Goal: Transaction & Acquisition: Purchase product/service

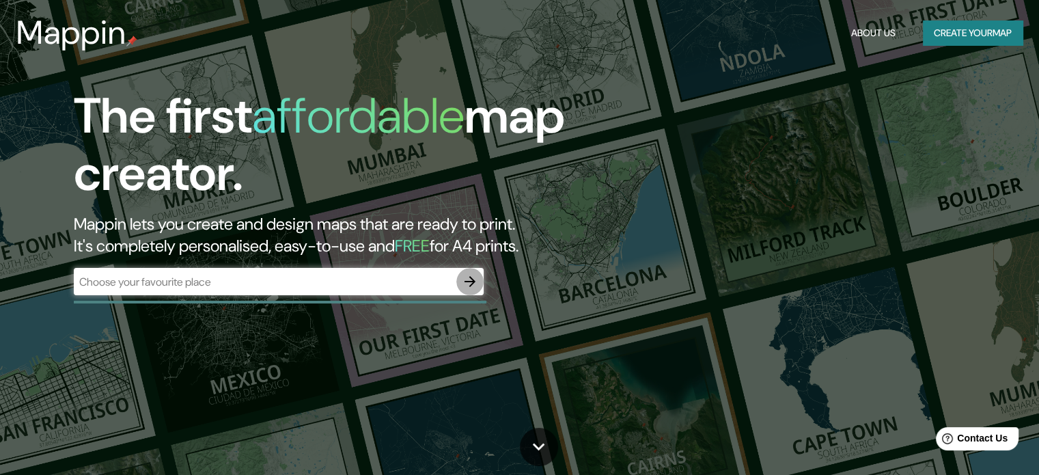
click at [464, 281] on icon "button" at bounding box center [470, 281] width 16 height 16
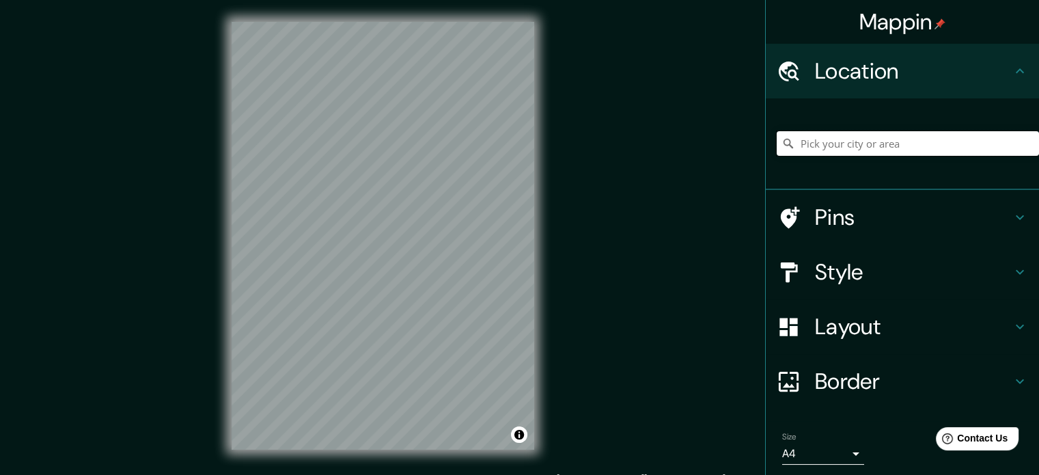
click at [860, 144] on input "Pick your city or area" at bounding box center [907, 143] width 262 height 25
drag, startPoint x: 974, startPoint y: 152, endPoint x: 746, endPoint y: 152, distance: 228.1
click at [746, 152] on div "Mappin Location Monterrey, Nuevo León, México Monterrey Nuevo León, México Mont…" at bounding box center [519, 246] width 1039 height 493
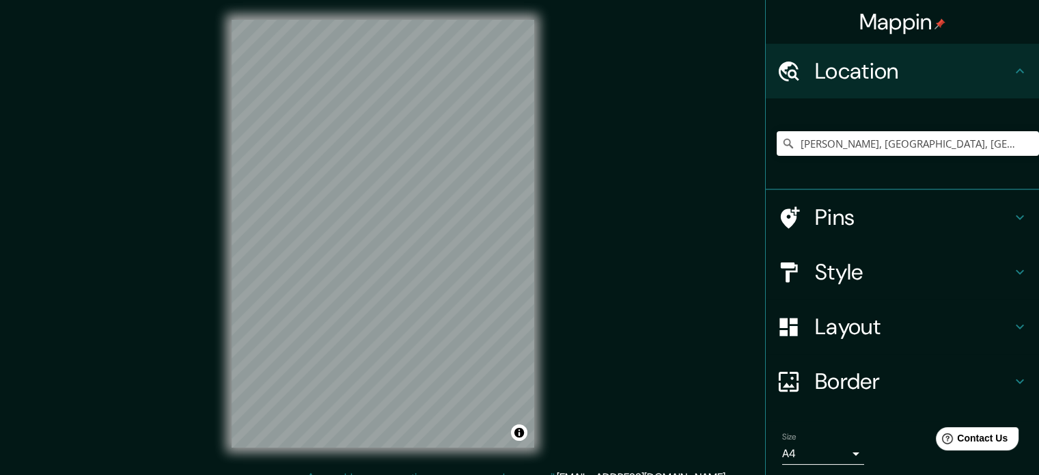
scroll to position [18, 0]
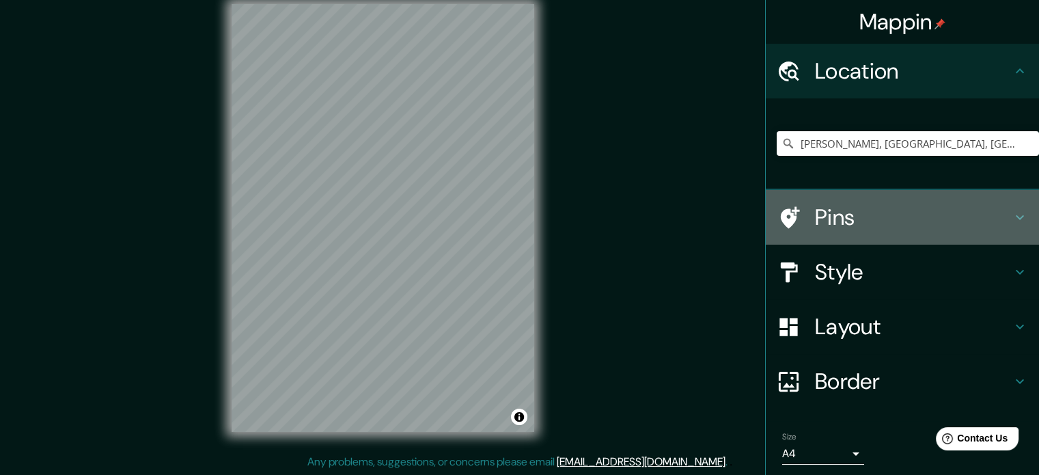
click at [982, 213] on h4 "Pins" at bounding box center [913, 216] width 197 height 27
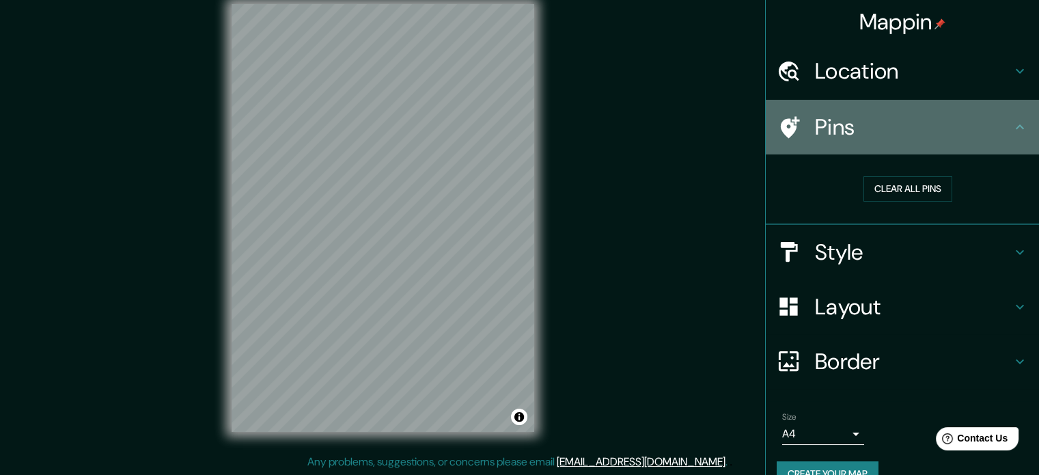
click at [1011, 133] on icon at bounding box center [1019, 127] width 16 height 16
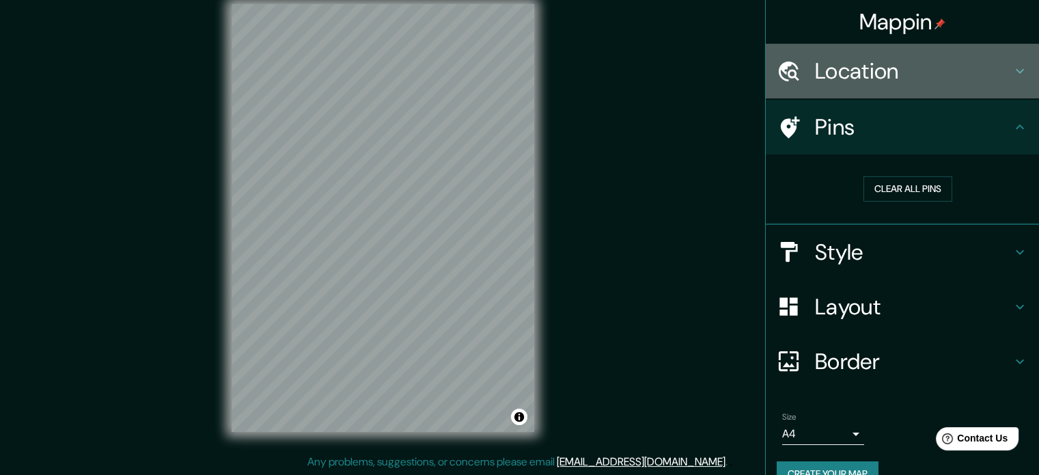
click at [1005, 60] on div "Location" at bounding box center [901, 71] width 273 height 55
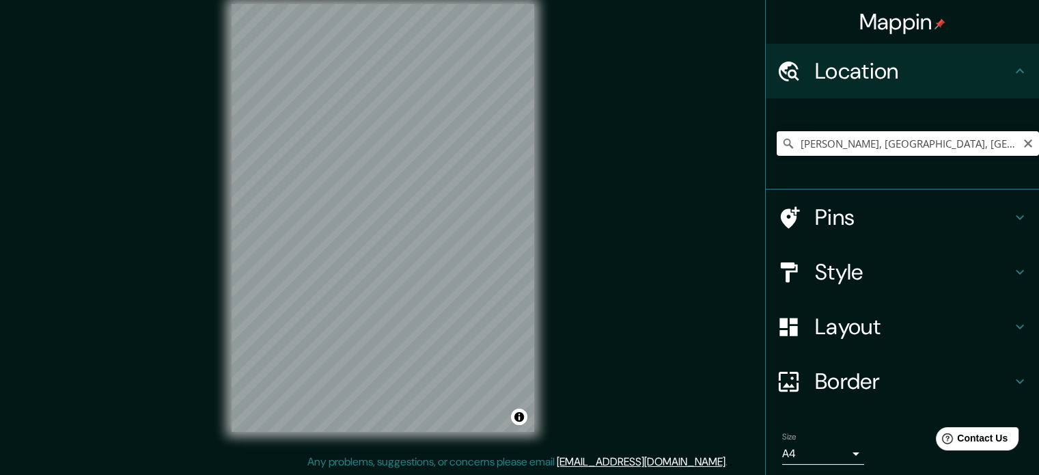
click at [985, 147] on input "[PERSON_NAME], [GEOGRAPHIC_DATA], [GEOGRAPHIC_DATA]" at bounding box center [907, 143] width 262 height 25
click at [981, 139] on input "[PERSON_NAME], [GEOGRAPHIC_DATA], [GEOGRAPHIC_DATA]" at bounding box center [907, 143] width 262 height 25
drag, startPoint x: 974, startPoint y: 139, endPoint x: 966, endPoint y: 139, distance: 8.2
click at [966, 139] on input "[PERSON_NAME], [GEOGRAPHIC_DATA], [GEOGRAPHIC_DATA]" at bounding box center [907, 143] width 262 height 25
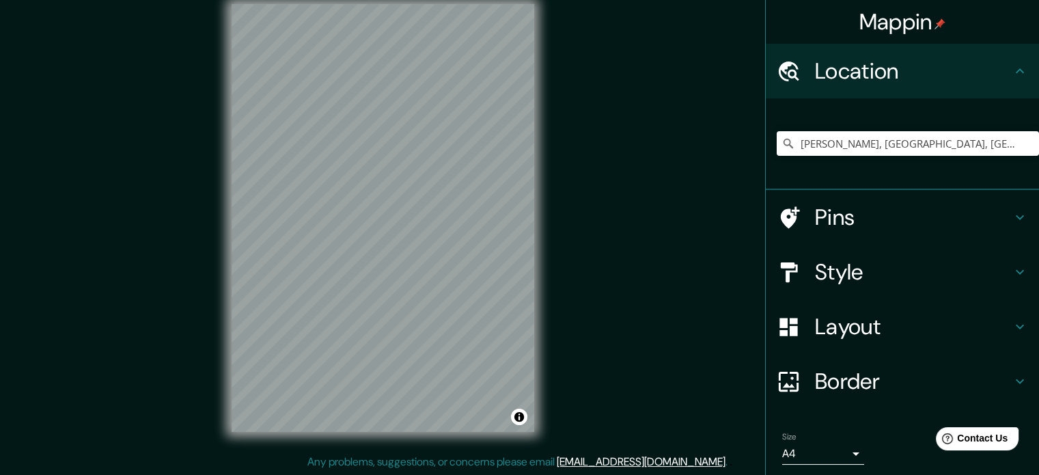
scroll to position [16, 0]
click at [552, 358] on div "© Mapbox © OpenStreetMap Improve this map" at bounding box center [383, 219] width 346 height 471
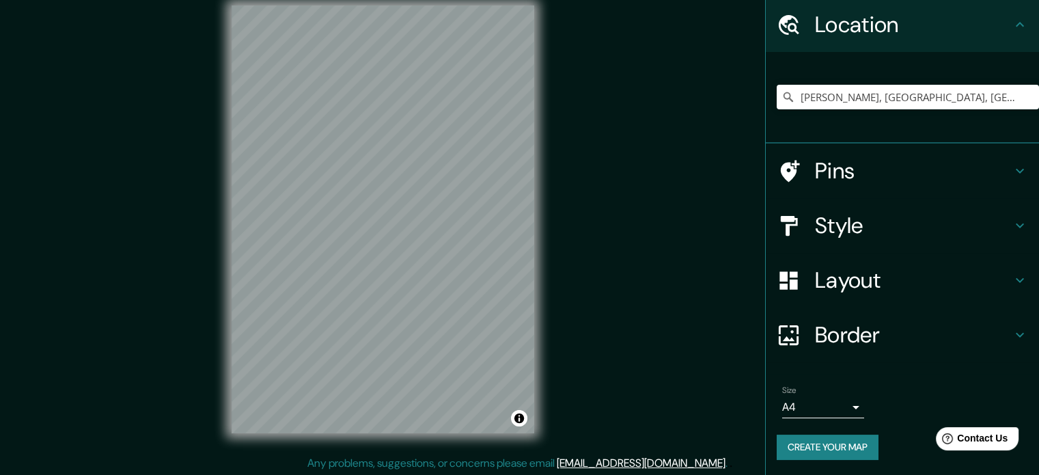
scroll to position [0, 0]
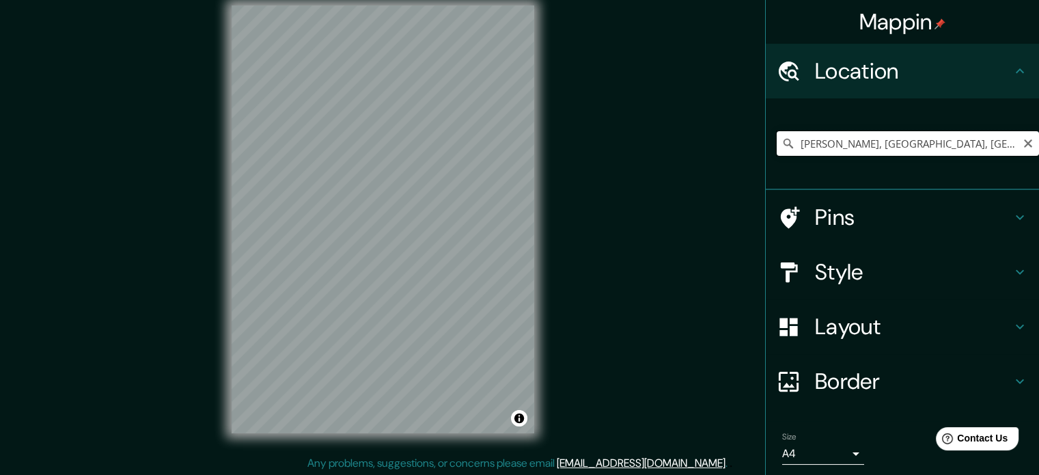
click at [965, 152] on input "[PERSON_NAME], [GEOGRAPHIC_DATA], [GEOGRAPHIC_DATA]" at bounding box center [907, 143] width 262 height 25
click at [586, 408] on div "Mappin Location Monte Kristal, Nuevo León, México Pins Style Layout Border Choo…" at bounding box center [519, 228] width 1039 height 493
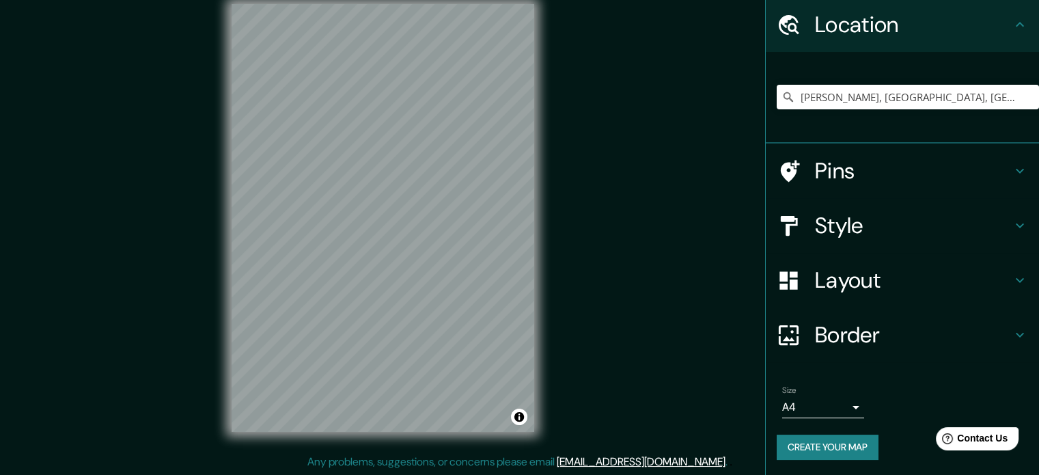
scroll to position [0, 0]
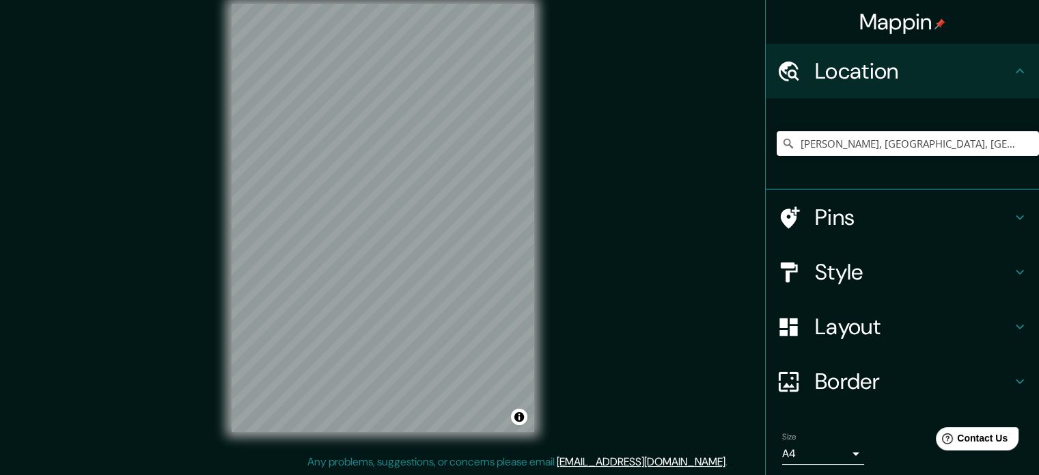
drag, startPoint x: 985, startPoint y: 147, endPoint x: 650, endPoint y: 142, distance: 334.7
click at [656, 160] on div "Mappin Location Monte Kristal, Nuevo León, México Pins Style Layout Border Choo…" at bounding box center [519, 228] width 1039 height 493
type input "Calle Segunda, 67275 Héctor Caballero, Nuevo León, México"
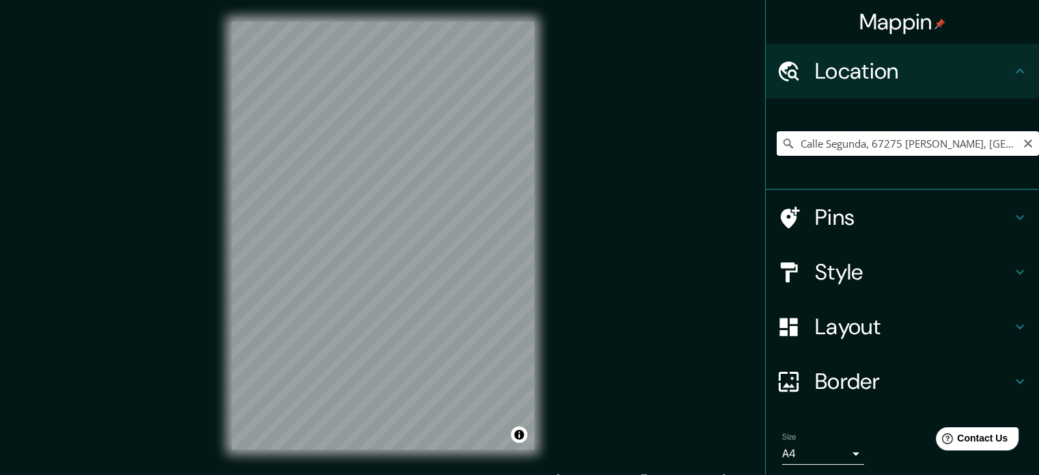
click at [987, 144] on input "Calle Segunda, 67275 Héctor Caballero, Nuevo León, México" at bounding box center [907, 143] width 262 height 25
click at [1022, 141] on icon "Clear" at bounding box center [1027, 143] width 11 height 11
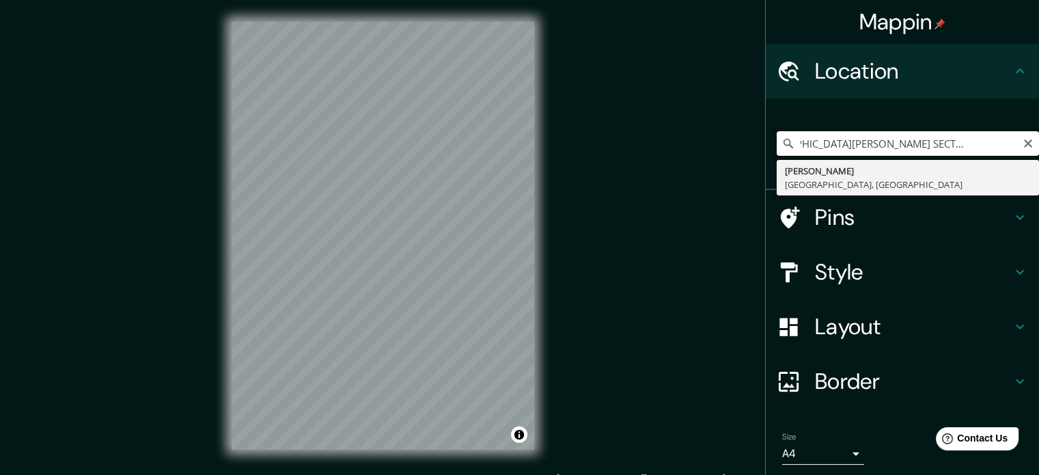
scroll to position [0, 61]
type input "[PERSON_NAME], [GEOGRAPHIC_DATA], [GEOGRAPHIC_DATA]"
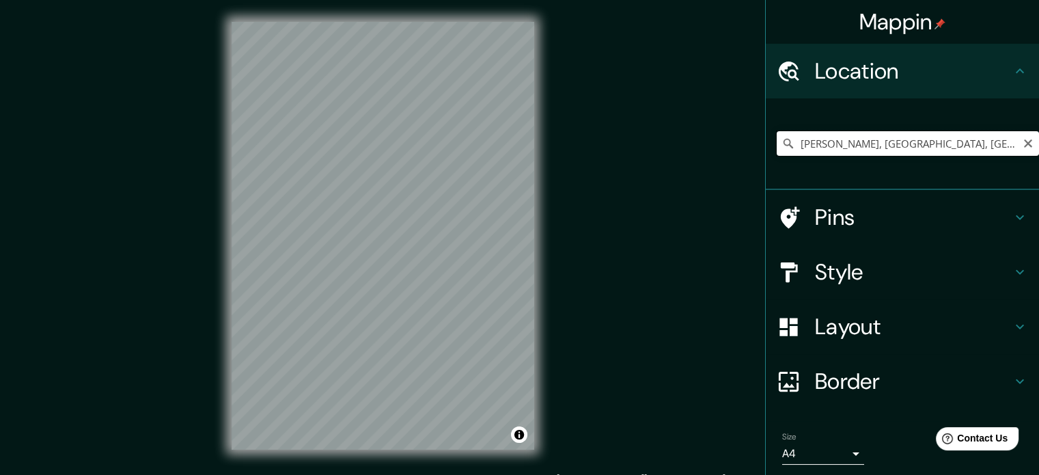
click at [974, 135] on input "[PERSON_NAME], [GEOGRAPHIC_DATA], [GEOGRAPHIC_DATA]" at bounding box center [907, 143] width 262 height 25
drag, startPoint x: 966, startPoint y: 139, endPoint x: 661, endPoint y: 139, distance: 304.6
click at [679, 142] on div "Mappin Location Monte Kristal, Nuevo León, México Monte Kristal Nuevo León, Méx…" at bounding box center [519, 246] width 1039 height 493
type input "Calle Segunda, 67275 Héctor Caballero, Nuevo León, México"
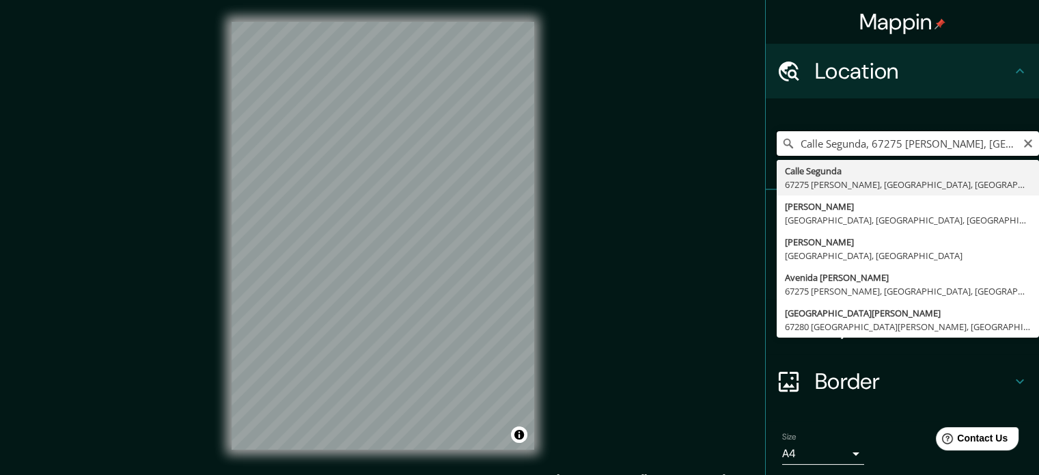
click at [1007, 132] on input "Calle Segunda, 67275 Héctor Caballero, Nuevo León, México" at bounding box center [907, 143] width 262 height 25
click at [1022, 139] on icon "Clear" at bounding box center [1027, 143] width 11 height 11
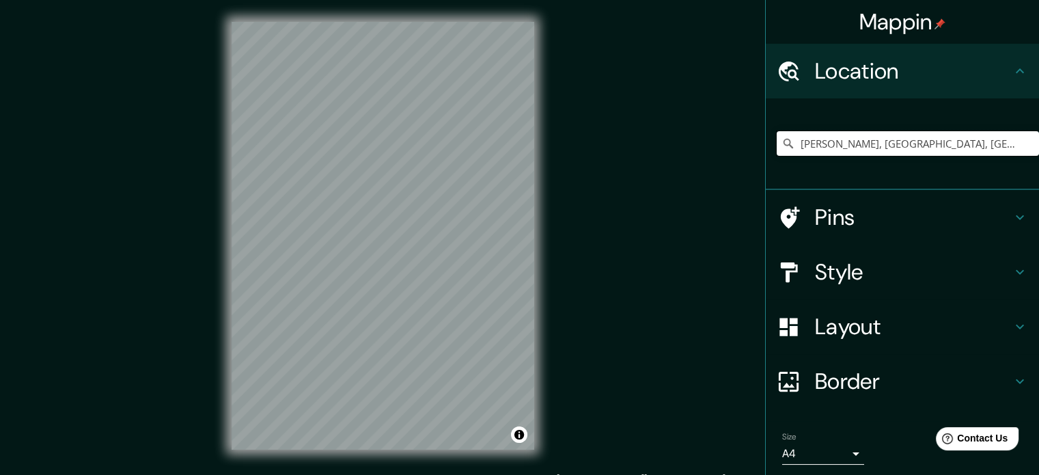
type input "[PERSON_NAME], [GEOGRAPHIC_DATA], [GEOGRAPHIC_DATA]"
click at [852, 143] on input "Pick your city or area" at bounding box center [907, 143] width 262 height 25
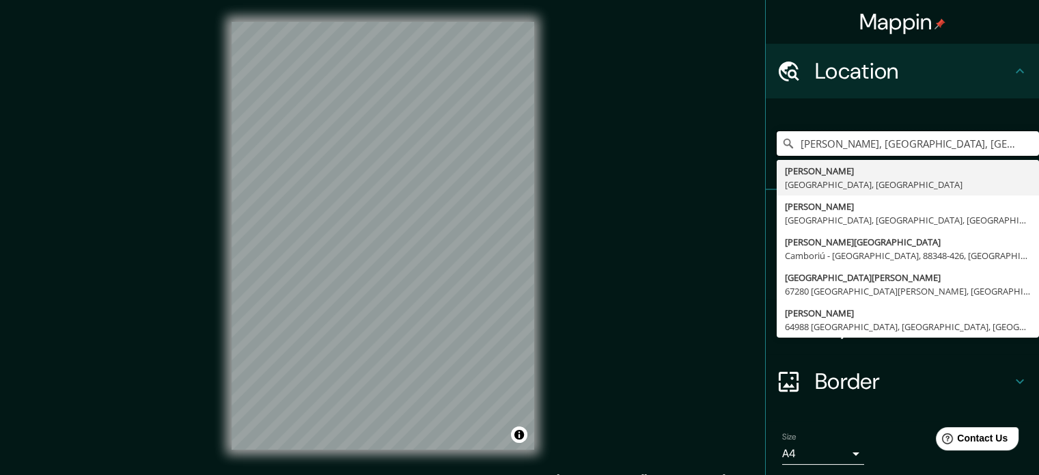
type input "[PERSON_NAME], [GEOGRAPHIC_DATA], [GEOGRAPHIC_DATA]"
click at [961, 89] on div "Location" at bounding box center [901, 71] width 273 height 55
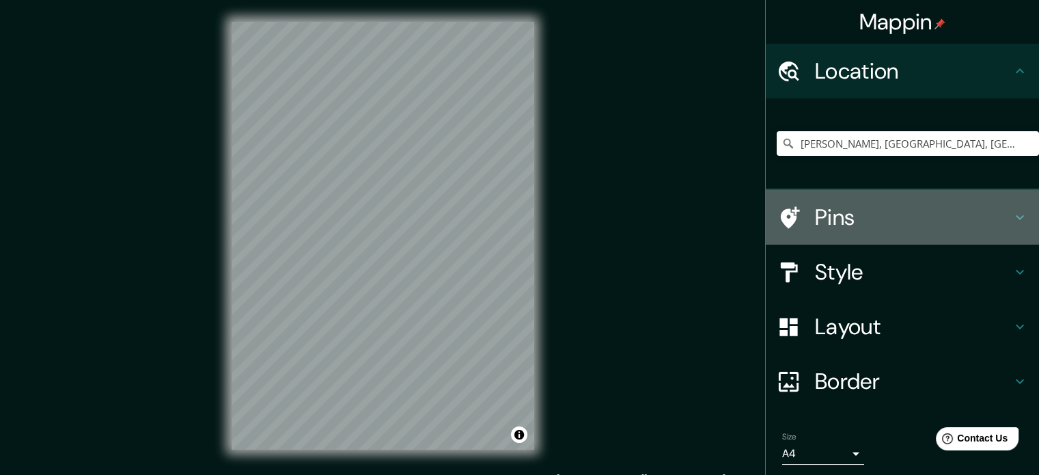
click at [854, 206] on h4 "Pins" at bounding box center [913, 216] width 197 height 27
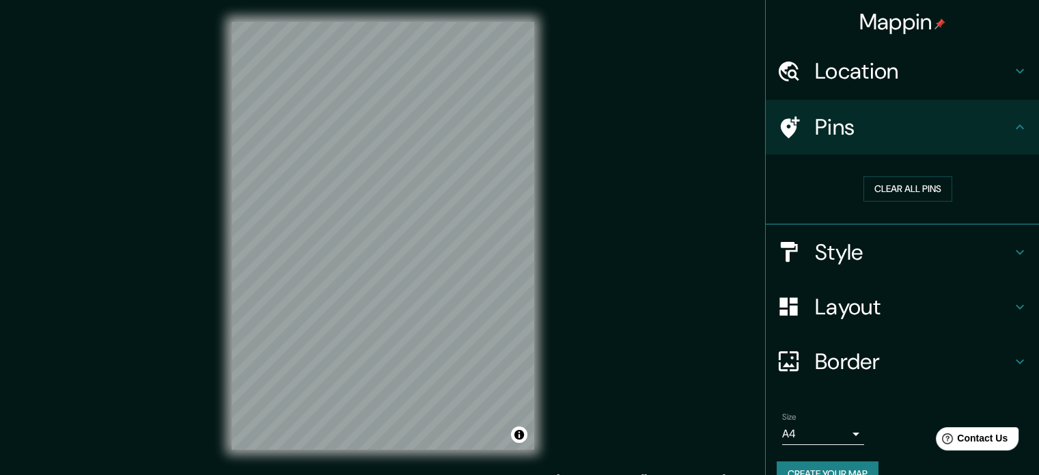
click at [925, 114] on h4 "Pins" at bounding box center [913, 126] width 197 height 27
click at [210, 233] on div "© Mapbox © OpenStreetMap Improve this map" at bounding box center [383, 235] width 346 height 471
click at [608, 474] on html "Mappin Location [PERSON_NAME], [GEOGRAPHIC_DATA], [GEOGRAPHIC_DATA] [PERSON_NAM…" at bounding box center [519, 237] width 1039 height 475
click at [205, 253] on div "Mappin Location [PERSON_NAME], [GEOGRAPHIC_DATA], [GEOGRAPHIC_DATA] [PERSON_NAM…" at bounding box center [519, 246] width 1039 height 493
click at [415, 221] on div at bounding box center [414, 221] width 11 height 11
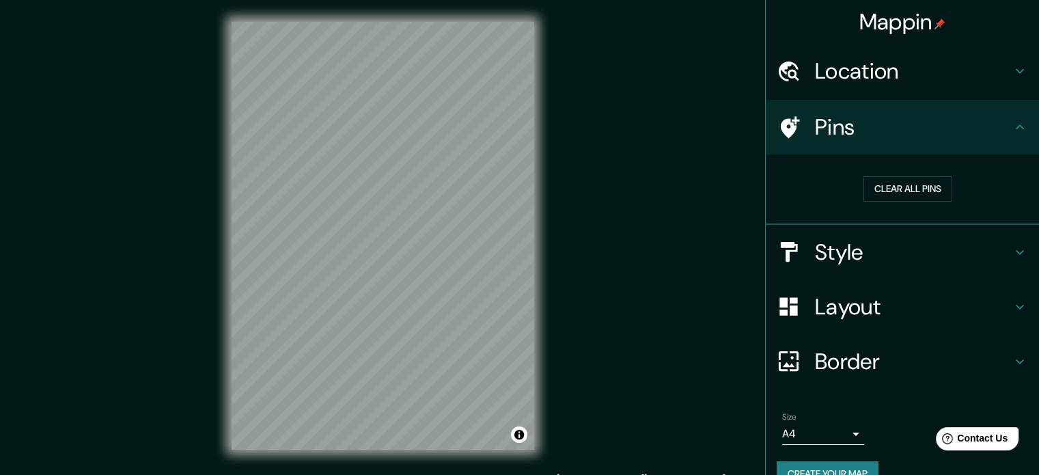
click at [662, 267] on div "Mappin Location [PERSON_NAME], [GEOGRAPHIC_DATA], [GEOGRAPHIC_DATA] [PERSON_NAM…" at bounding box center [519, 246] width 1039 height 493
click at [608, 255] on div "Mappin Location [PERSON_NAME], [GEOGRAPHIC_DATA], [GEOGRAPHIC_DATA] [PERSON_NAM…" at bounding box center [519, 246] width 1039 height 493
click at [402, 474] on html "Mappin Location [PERSON_NAME], [GEOGRAPHIC_DATA], [GEOGRAPHIC_DATA] [PERSON_NAM…" at bounding box center [519, 237] width 1039 height 475
drag, startPoint x: 694, startPoint y: 387, endPoint x: 659, endPoint y: 374, distance: 37.4
click at [673, 376] on div "Mappin Location [PERSON_NAME], [GEOGRAPHIC_DATA], [GEOGRAPHIC_DATA] [PERSON_NAM…" at bounding box center [519, 246] width 1039 height 493
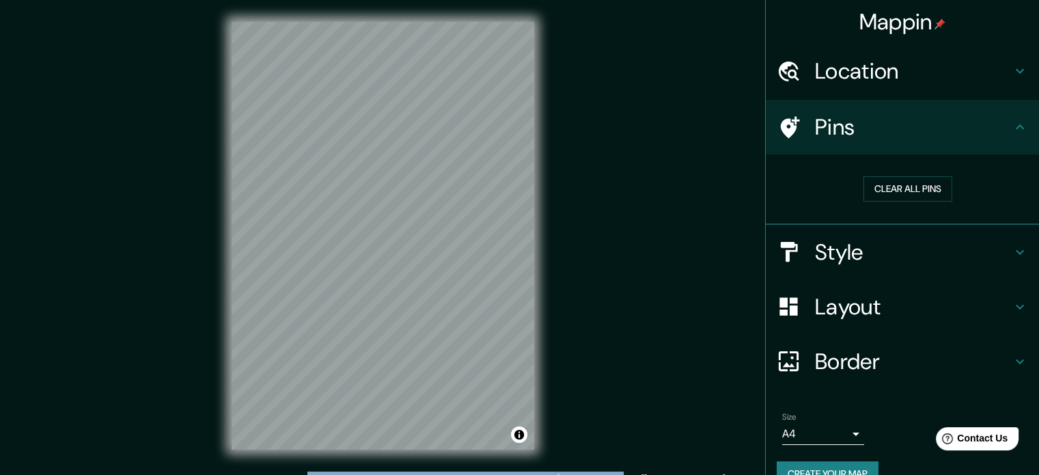
click at [582, 221] on div "Mappin Location [PERSON_NAME], [GEOGRAPHIC_DATA], [GEOGRAPHIC_DATA] [PERSON_NAM…" at bounding box center [519, 246] width 1039 height 493
click at [557, 386] on div "Mappin Location [PERSON_NAME], [GEOGRAPHIC_DATA], [GEOGRAPHIC_DATA] [PERSON_NAM…" at bounding box center [519, 246] width 1039 height 493
